Goal: Transaction & Acquisition: Purchase product/service

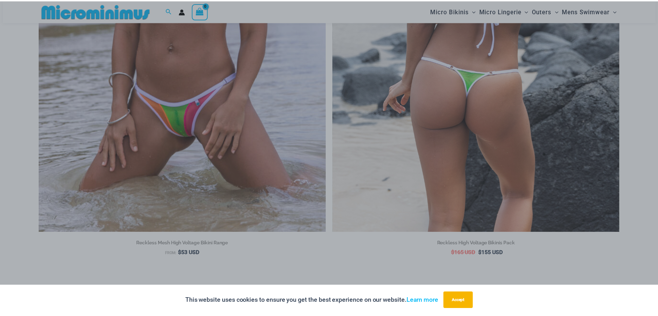
scroll to position [343, 0]
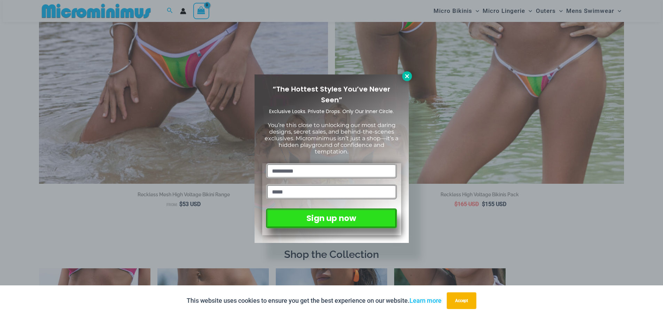
click at [405, 80] on button at bounding box center [407, 76] width 10 height 10
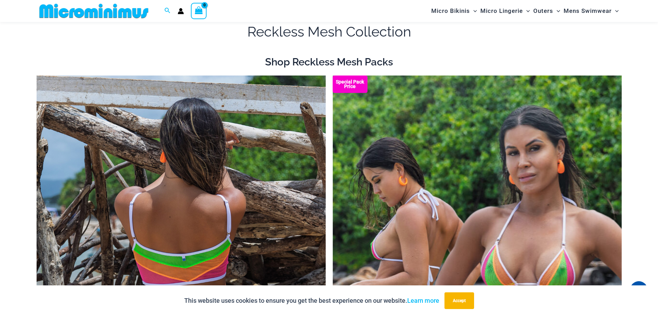
scroll to position [0, 0]
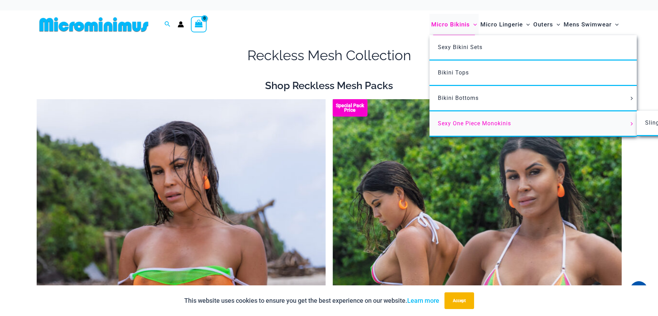
click at [469, 122] on span "Sexy One Piece Monokinis" at bounding box center [474, 123] width 73 height 7
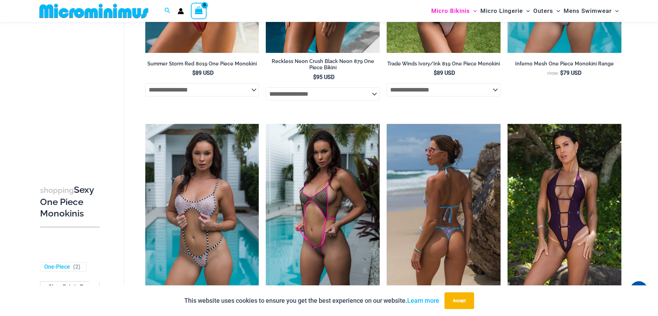
scroll to position [482, 0]
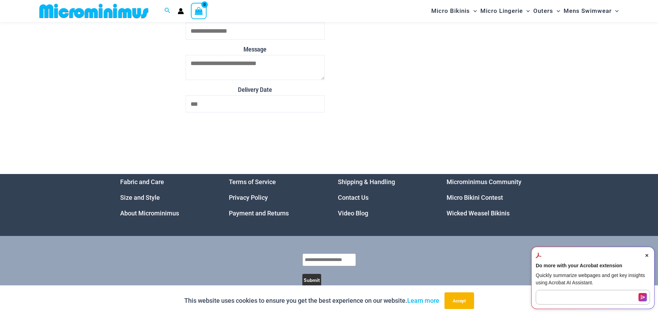
scroll to position [2786, 0]
